Goal: Task Accomplishment & Management: Complete application form

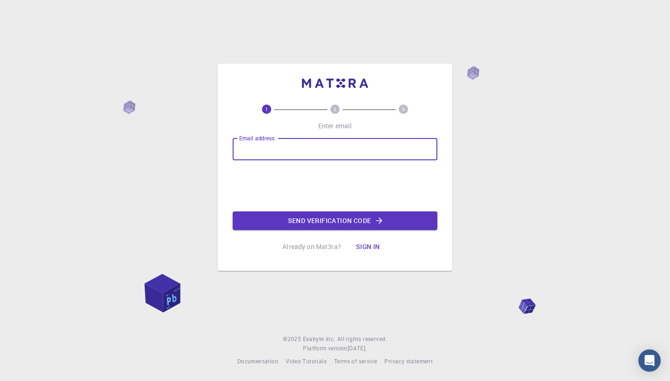
click at [289, 167] on div "Email address Email address Send verification code" at bounding box center [335, 184] width 205 height 92
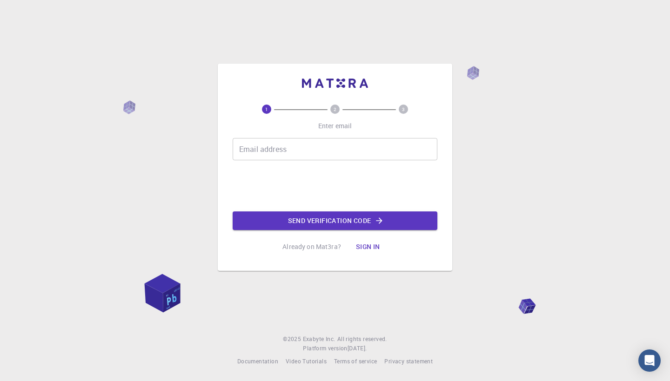
click at [280, 153] on input "Email address" at bounding box center [335, 149] width 205 height 22
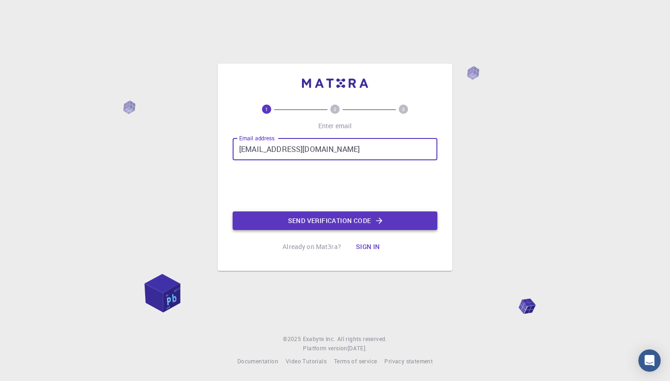
type input "[EMAIL_ADDRESS][DOMAIN_NAME]"
click at [324, 221] on button "Send verification code" at bounding box center [335, 221] width 205 height 19
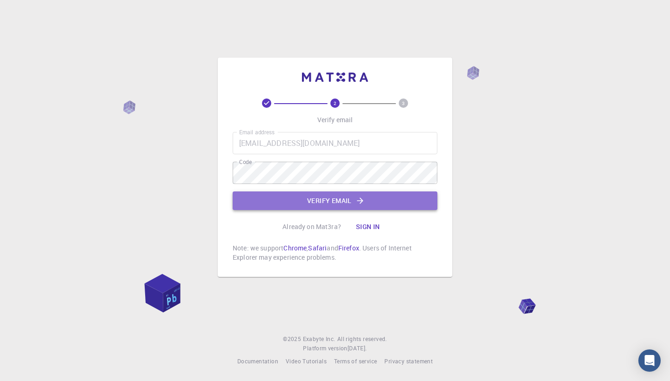
click at [294, 204] on button "Verify email" at bounding box center [335, 201] width 205 height 19
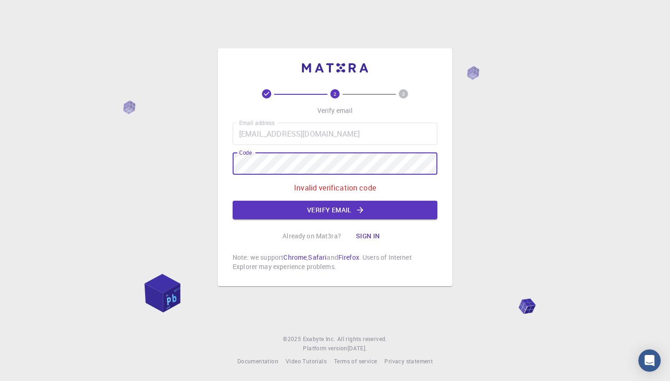
click at [199, 162] on div "2 3 Verify email Email address [EMAIL_ADDRESS][DOMAIN_NAME] Email address Code …" at bounding box center [335, 190] width 670 height 381
click at [198, 164] on div "2 3 Verify email Email address [EMAIL_ADDRESS][DOMAIN_NAME] Email address Code …" at bounding box center [335, 190] width 670 height 381
click at [358, 203] on button "Verify email" at bounding box center [335, 210] width 205 height 19
click at [172, 165] on div "2 3 Verify email Email address [EMAIL_ADDRESS][DOMAIN_NAME] Email address Code …" at bounding box center [335, 190] width 670 height 381
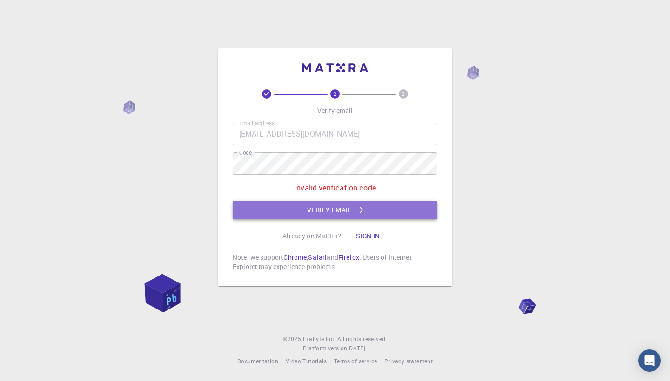
click at [294, 208] on button "Verify email" at bounding box center [335, 210] width 205 height 19
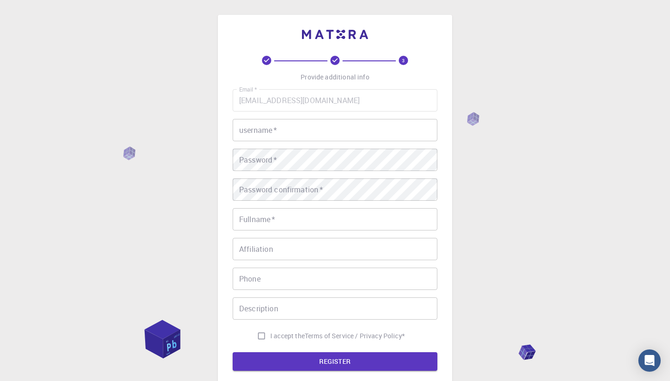
click at [287, 135] on input "username   *" at bounding box center [335, 130] width 205 height 22
type input "olcayo5"
click at [296, 189] on div "Password confirmation   * Password confirmation   *" at bounding box center [335, 190] width 205 height 22
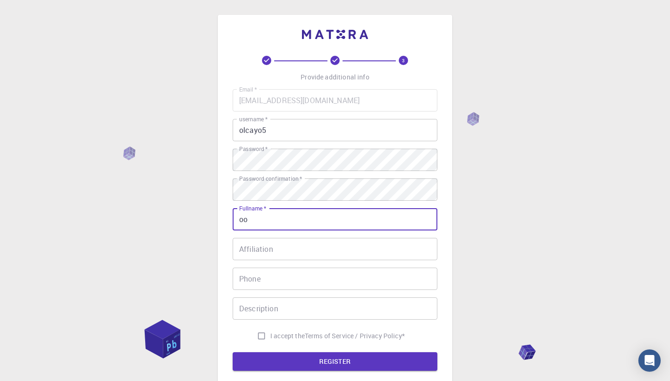
type input "o"
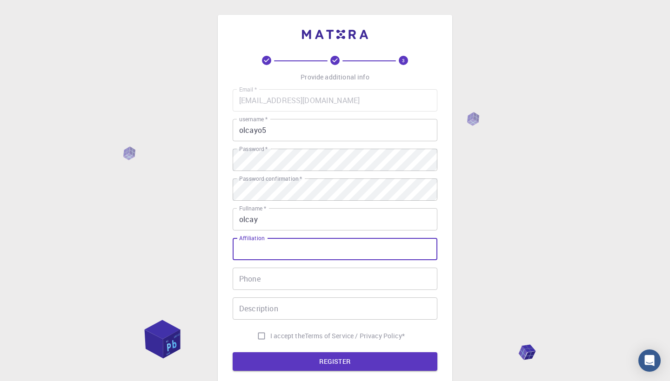
click at [320, 250] on input "Affiliation" at bounding box center [335, 249] width 205 height 22
click at [327, 218] on input "olcay" at bounding box center [335, 219] width 205 height 22
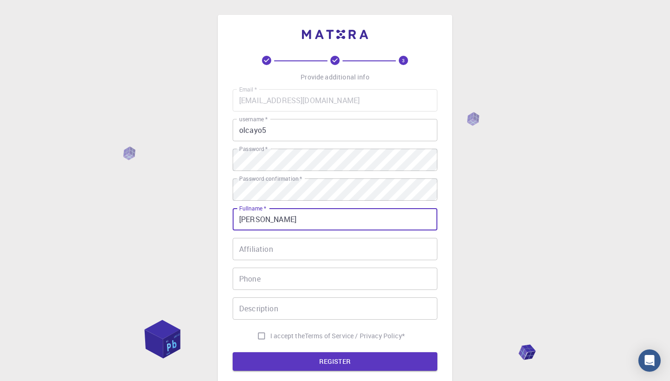
type input "[PERSON_NAME]"
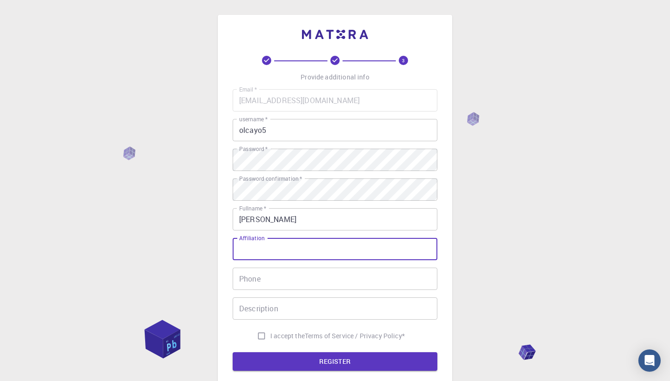
click at [267, 249] on input "Affiliation" at bounding box center [335, 249] width 205 height 22
type input "Erciyes University, Department of Physics"
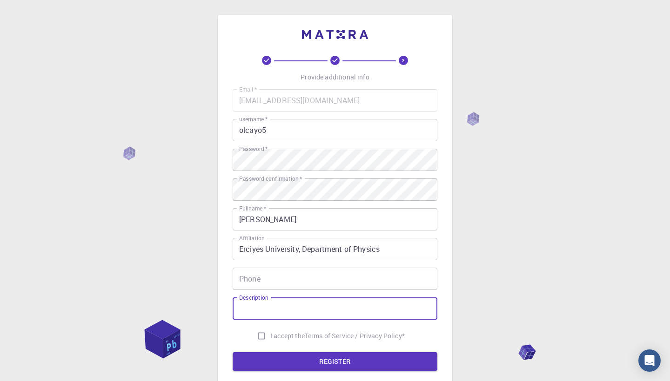
click at [283, 310] on input "Description" at bounding box center [335, 309] width 205 height 22
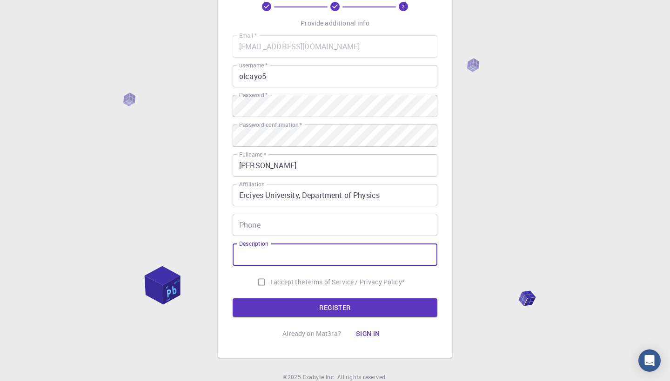
scroll to position [56, 0]
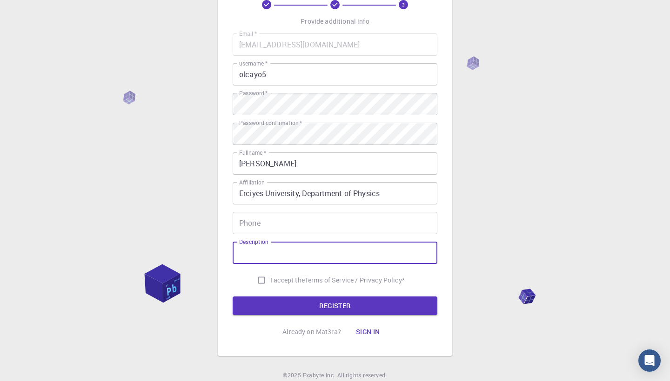
click at [508, 176] on div "3 Provide additional info Email   * [EMAIL_ADDRESS][DOMAIN_NAME] Email   * user…" at bounding box center [335, 181] width 670 height 474
click at [269, 247] on div "Description Description" at bounding box center [335, 253] width 205 height 22
paste input "PhD candidate in Nuclear Physics | Interested in detector development and simul…"
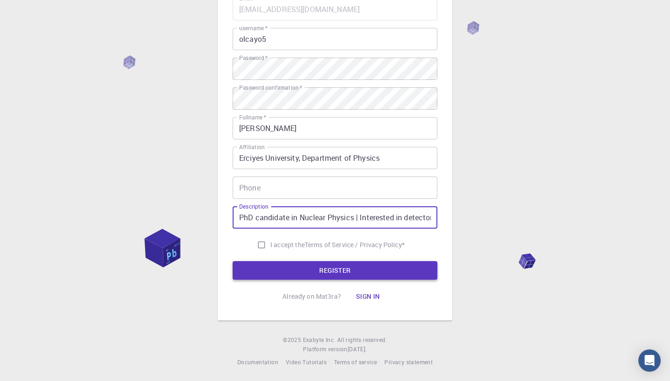
scroll to position [91, 0]
type input "PhD candidate in Nuclear Physics | Interested in detector development and simul…"
click at [259, 245] on input "I accept the Terms of Service / Privacy Policy *" at bounding box center [262, 246] width 18 height 18
checkbox input "true"
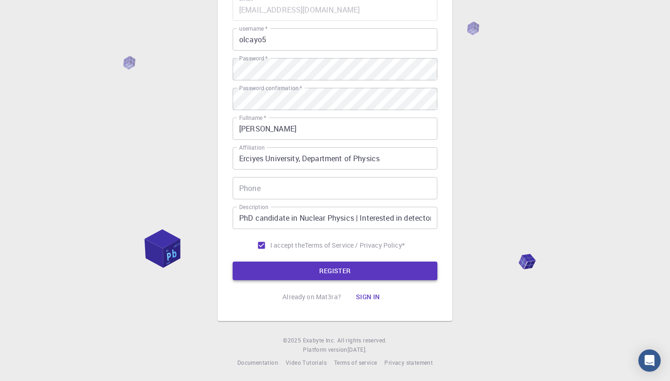
click at [275, 271] on button "REGISTER" at bounding box center [335, 271] width 205 height 19
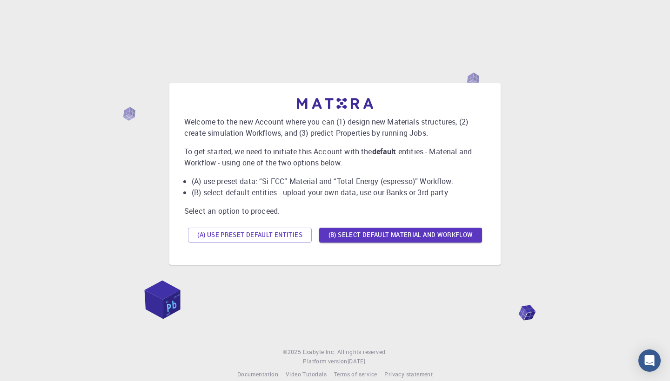
click at [284, 210] on p "Select an option to proceed." at bounding box center [334, 211] width 301 height 11
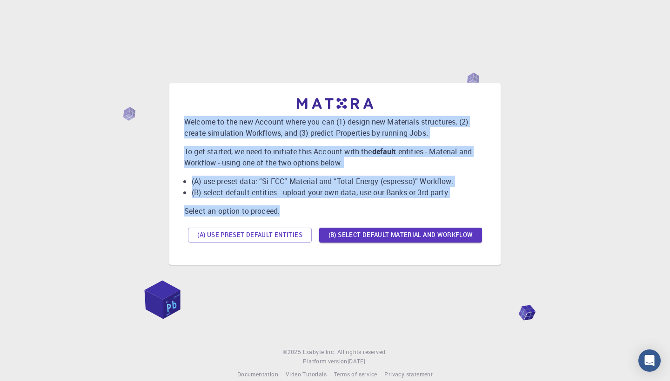
drag, startPoint x: 185, startPoint y: 121, endPoint x: 281, endPoint y: 211, distance: 131.6
click at [281, 211] on div "Welcome to the new Account where you can (1) design new Materials structures, (…" at bounding box center [334, 172] width 301 height 148
copy div "Welcome to the new Account where you can (1) design new Materials structures, (…"
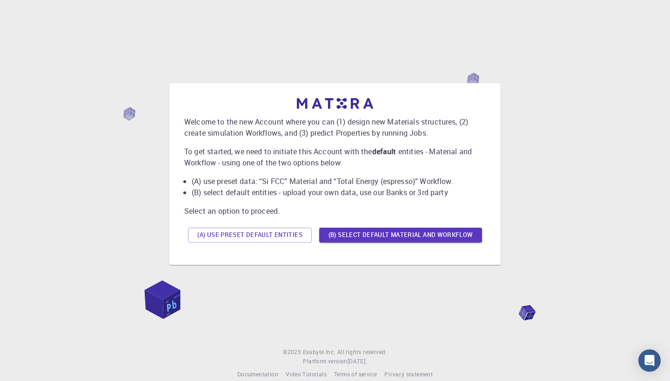
click at [214, 259] on div "Welcome to the new Account where you can (1) design new Materials structures, (…" at bounding box center [334, 174] width 331 height 182
click at [269, 230] on button "(A) Use preset default entities" at bounding box center [250, 235] width 124 height 15
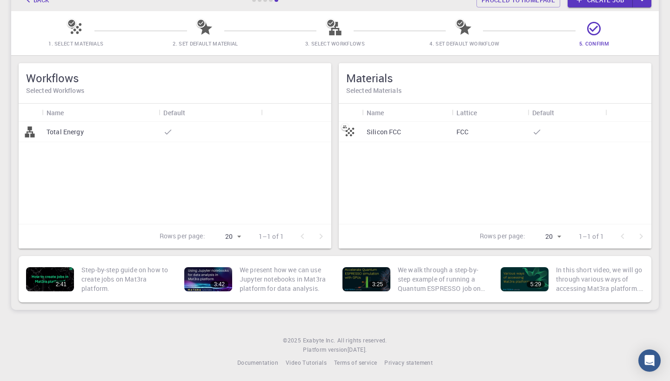
scroll to position [61, 0]
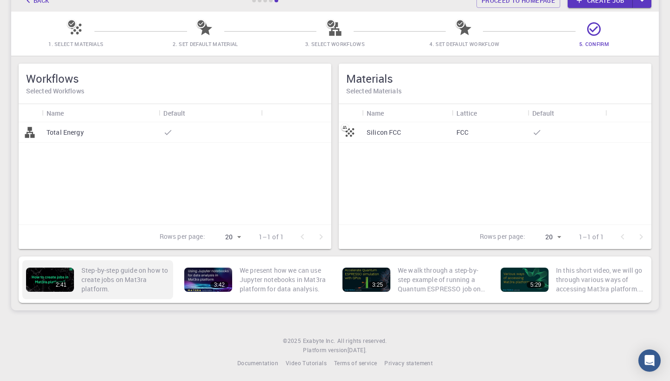
click at [87, 287] on p "Step-by-step guide on how to create jobs on Mat3ra platform." at bounding box center [125, 280] width 88 height 28
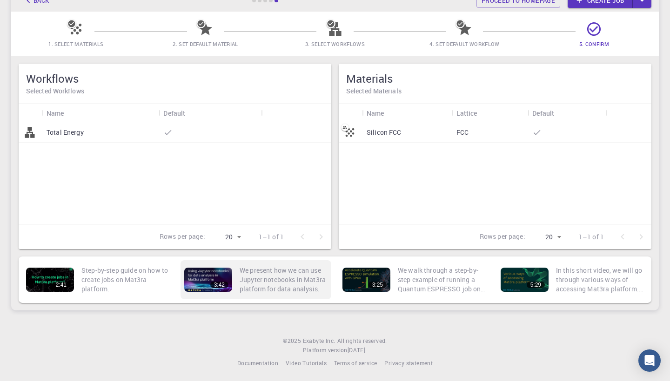
click at [214, 283] on div "3:42" at bounding box center [219, 285] width 18 height 7
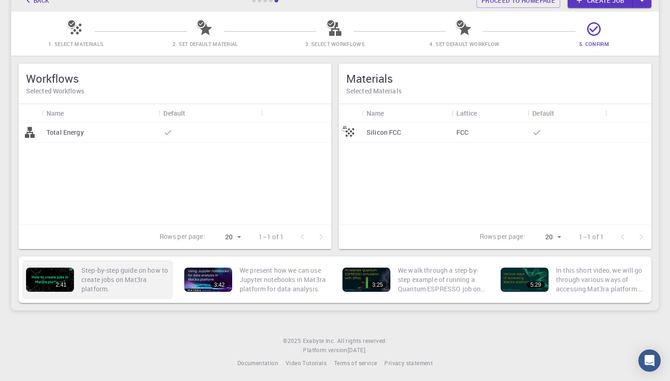
click at [52, 281] on div "2:41" at bounding box center [50, 280] width 48 height 24
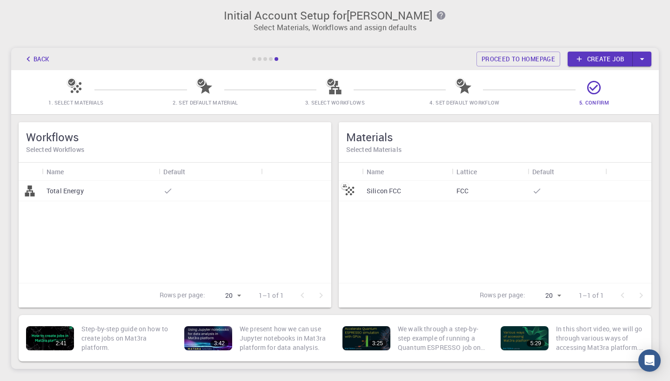
scroll to position [0, 0]
